Goal: Information Seeking & Learning: Find specific fact

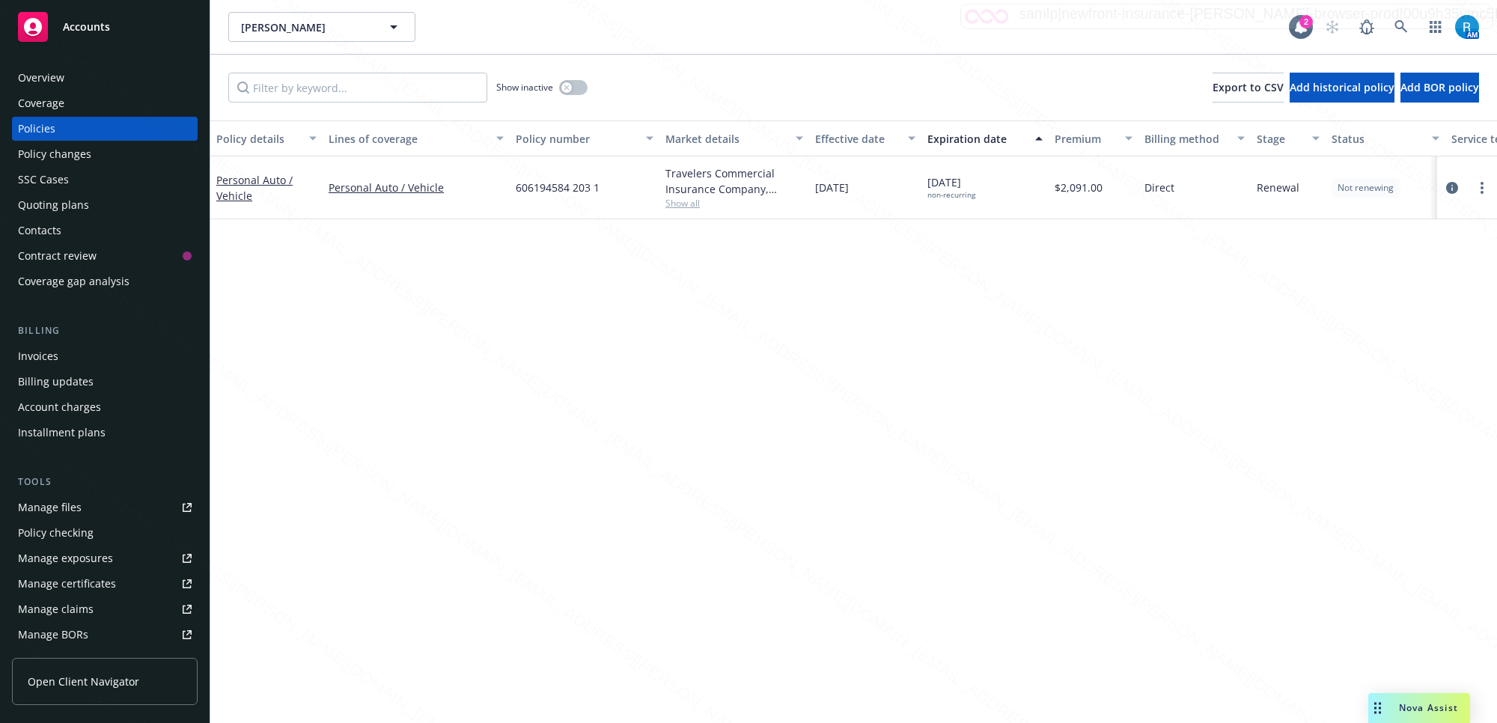
click at [25, 77] on div "Overview" at bounding box center [41, 78] width 46 height 24
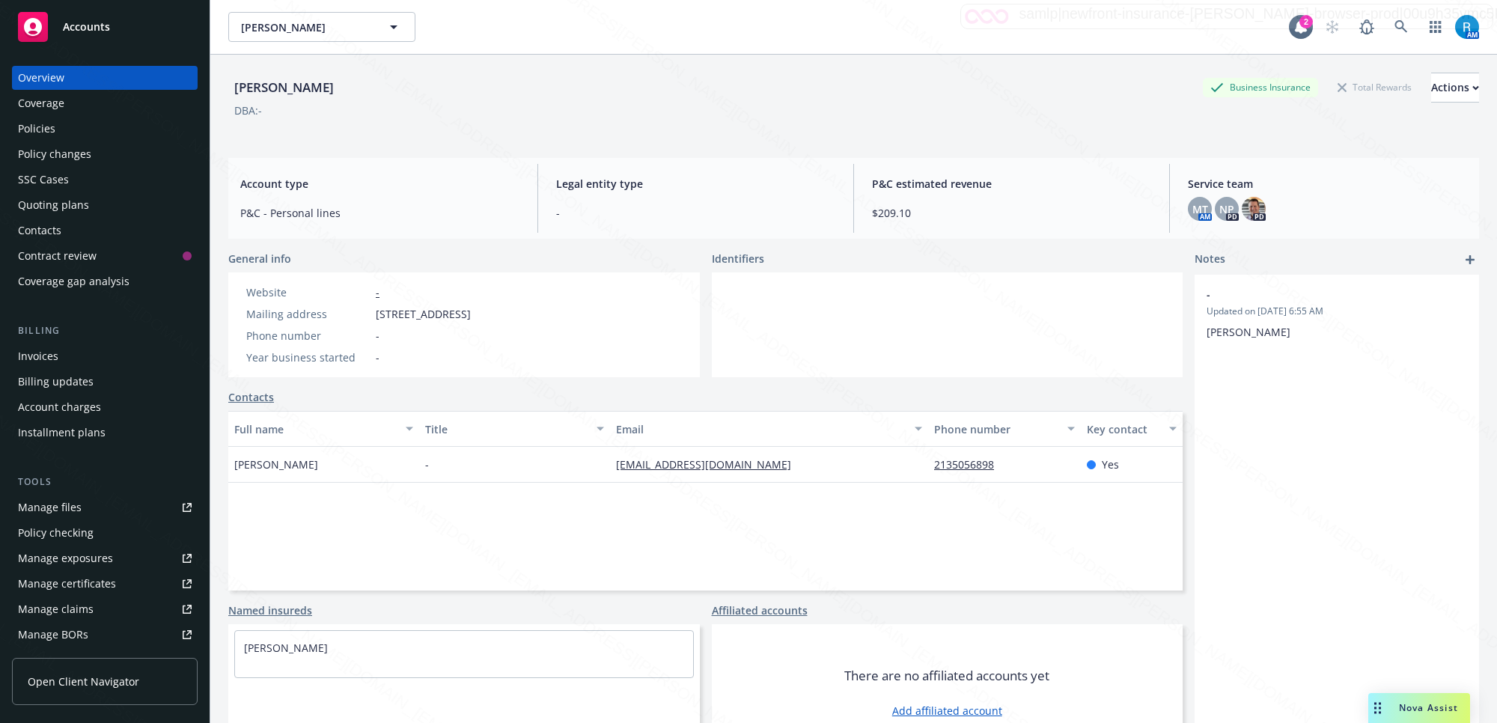
click at [400, 139] on div "[PERSON_NAME] Business Insurance Total Rewards Actions DBA: -" at bounding box center [853, 100] width 1250 height 91
click at [635, 112] on div "DBA: -" at bounding box center [853, 111] width 1250 height 16
click at [635, 108] on div "DBA: -" at bounding box center [853, 111] width 1250 height 16
drag, startPoint x: 453, startPoint y: 76, endPoint x: 453, endPoint y: 101, distance: 24.7
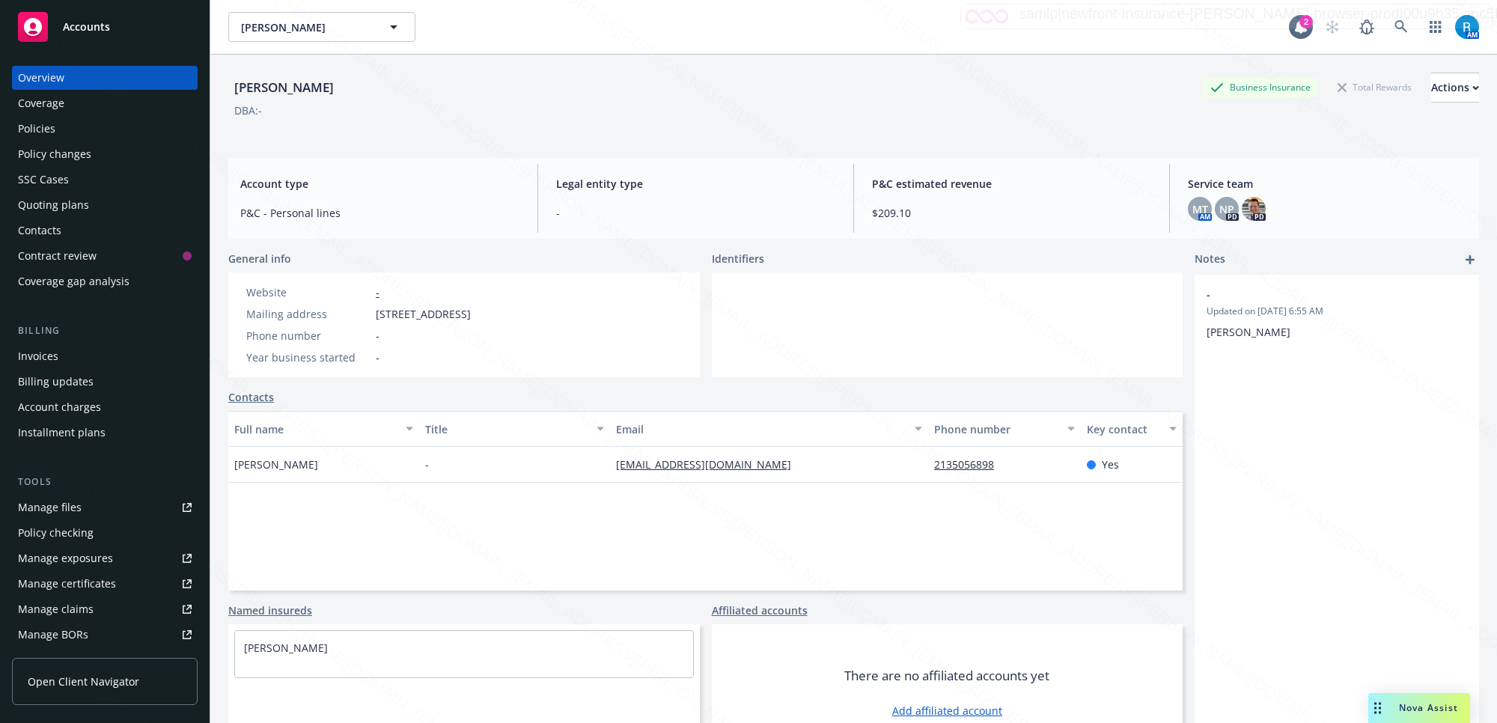
click at [453, 77] on div "[PERSON_NAME] Business Insurance Total Rewards Actions" at bounding box center [853, 88] width 1250 height 30
click at [453, 101] on div "[PERSON_NAME] Business Insurance Total Rewards Actions" at bounding box center [853, 88] width 1250 height 30
click at [810, 118] on div "[PERSON_NAME] Business Insurance Total Rewards Actions DBA: -" at bounding box center [853, 103] width 1250 height 61
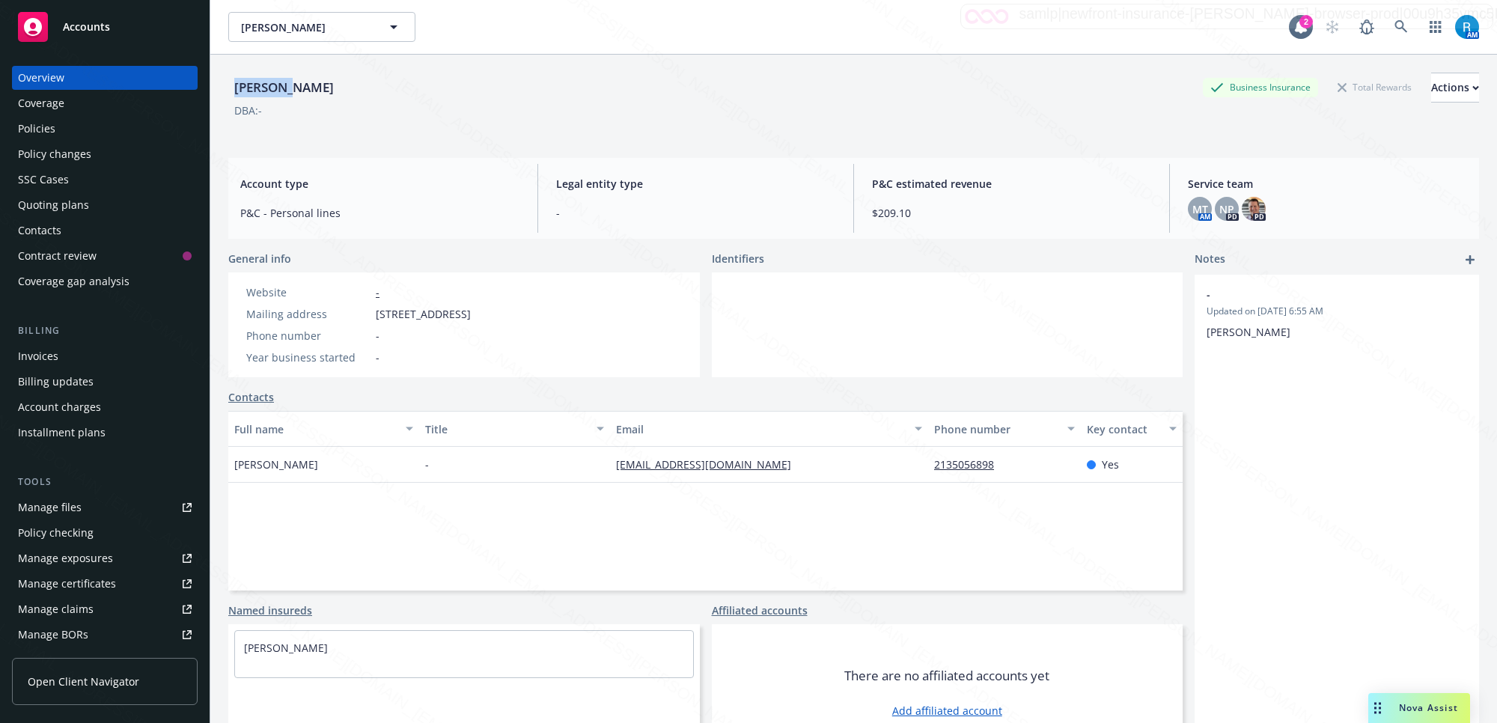
drag, startPoint x: 299, startPoint y: 85, endPoint x: 223, endPoint y: 85, distance: 76.3
click at [223, 85] on div "[PERSON_NAME] Business Insurance Total Rewards Actions DBA: - Account type P&C …" at bounding box center [853, 416] width 1286 height 723
copy div "[PERSON_NAME]"
click at [26, 123] on div "Policies" at bounding box center [36, 129] width 37 height 24
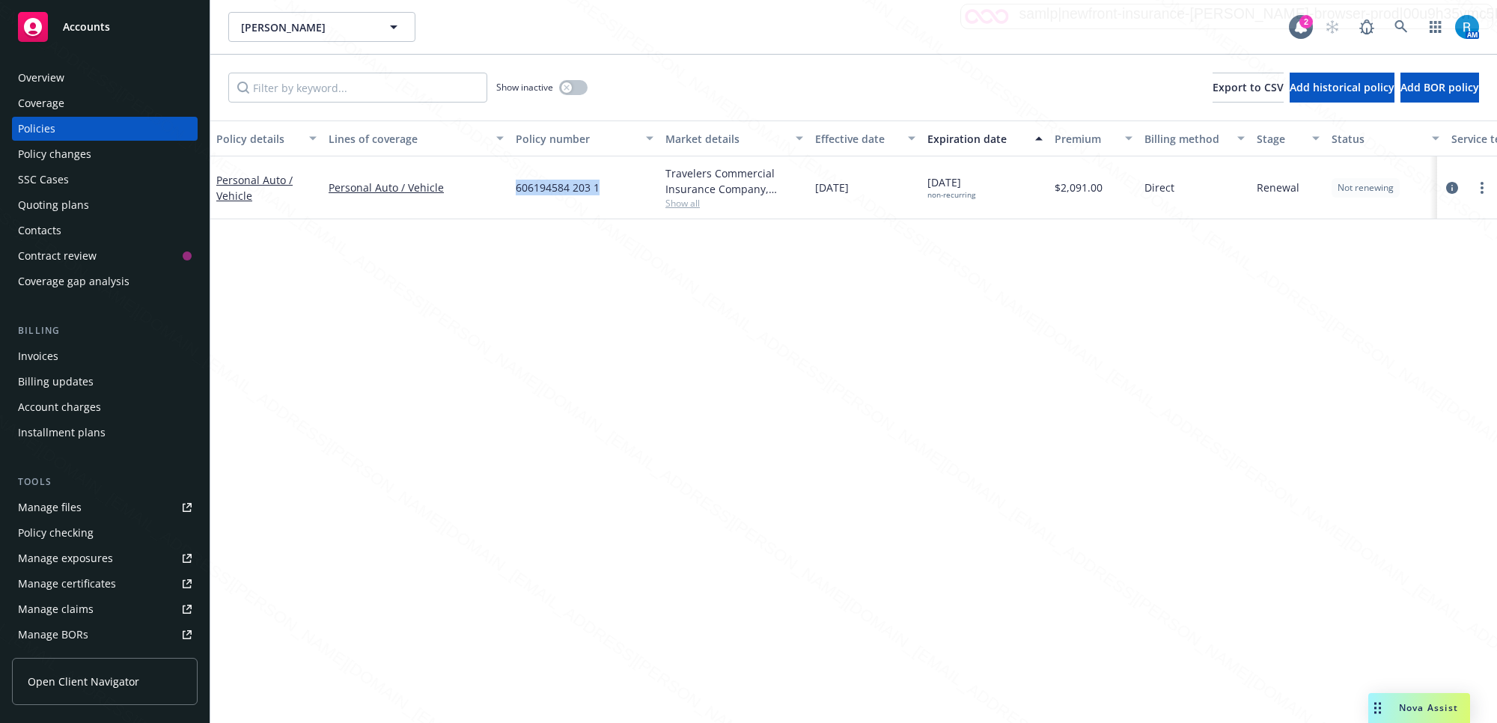
drag, startPoint x: 623, startPoint y: 189, endPoint x: 509, endPoint y: 180, distance: 114.2
click at [509, 180] on div "Personal Auto / Vehicle Personal Auto / Vehicle 606194584 203 1 Travelers Comme…" at bounding box center [932, 187] width 1444 height 63
copy div "606194584 203 1"
